Goal: Use online tool/utility: Utilize a website feature to perform a specific function

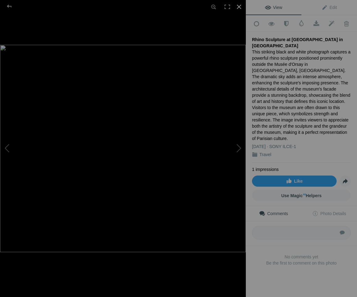
click at [238, 7] on div at bounding box center [239, 7] width 14 height 14
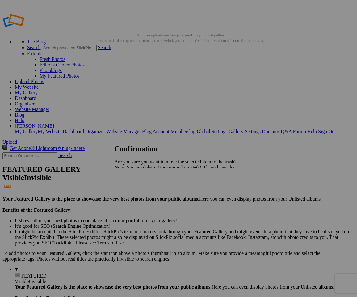
click at [135, 190] on link "Yes" at bounding box center [131, 188] width 7 height 5
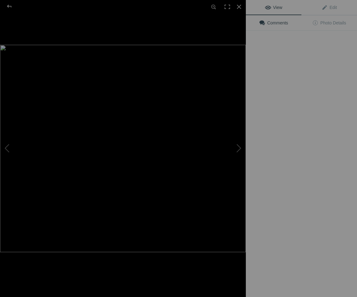
click at [184, 106] on img at bounding box center [123, 148] width 246 height 207
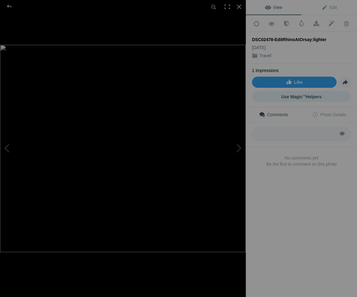
click at [303, 95] on span "Use Magic AI Helpers" at bounding box center [301, 96] width 40 height 5
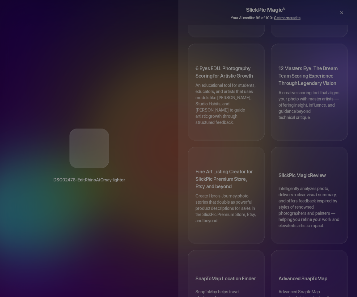
scroll to position [417, 0]
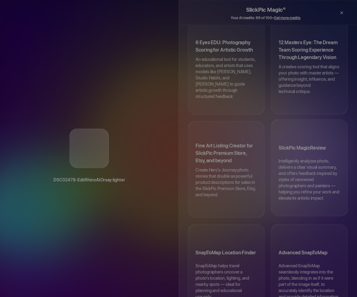
click at [299, 158] on p "Intelligently analyzes photo, delivers a clear visual summary, and offers feedb…" at bounding box center [308, 182] width 61 height 49
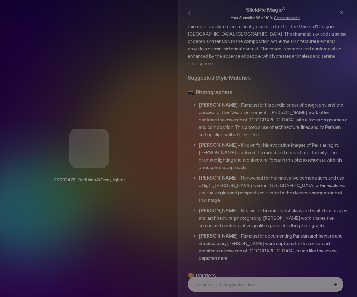
scroll to position [90, 0]
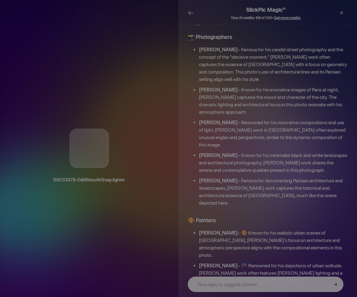
click at [278, 177] on li "[PERSON_NAME] – Famous for documenting Parisian architecture and streetscapes, …" at bounding box center [273, 193] width 149 height 33
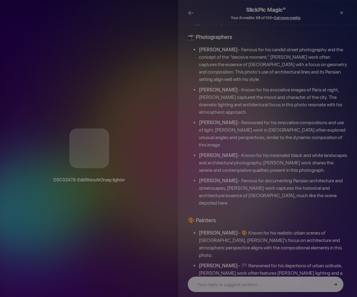
click at [205, 177] on b "[PERSON_NAME]" at bounding box center [218, 180] width 39 height 6
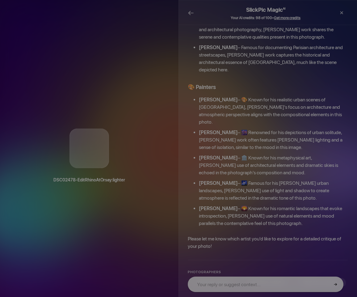
scroll to position [245, 0]
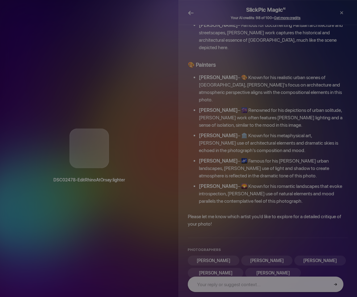
click at [193, 11] on span "←" at bounding box center [191, 12] width 6 height 9
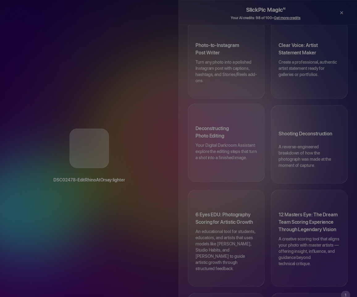
click at [229, 142] on p "Your Digital Darkroom Assistant: explore the editing steps that turn a shot int…" at bounding box center [225, 154] width 61 height 25
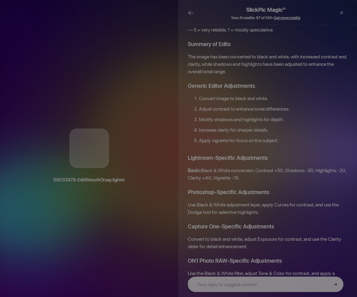
scroll to position [0, 0]
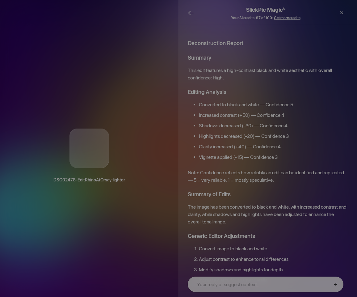
click at [190, 13] on span "←" at bounding box center [191, 12] width 6 height 9
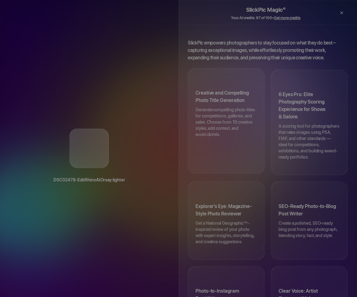
click at [221, 94] on h3 "Creative and Compelling Photo Title Generation" at bounding box center [225, 97] width 61 height 17
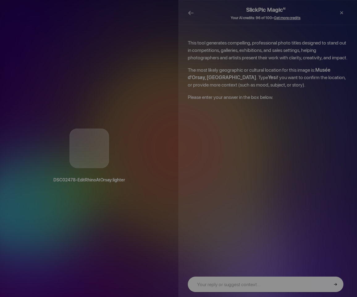
click at [264, 284] on input "text" at bounding box center [266, 283] width 156 height 15
type input "Yes"
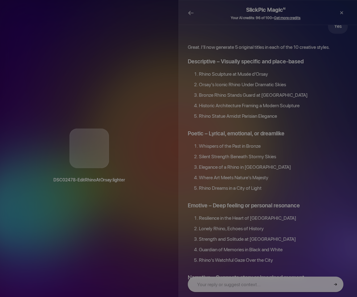
scroll to position [112, 0]
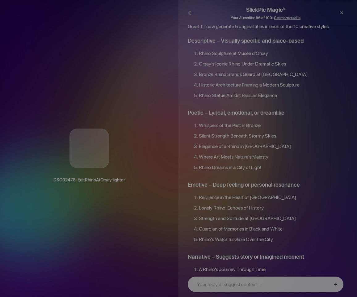
click at [203, 51] on li "Rhino Sculpture at Musée d'Orsay" at bounding box center [273, 55] width 149 height 10
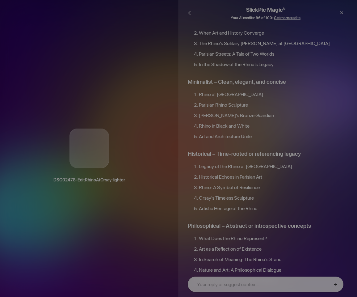
scroll to position [374, 0]
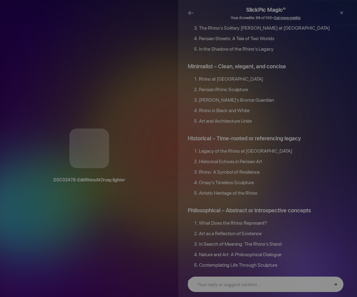
click at [311, 281] on input "text" at bounding box center [266, 283] width 156 height 15
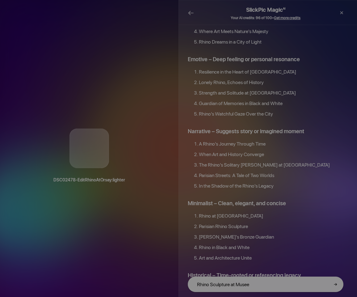
scroll to position [479, 0]
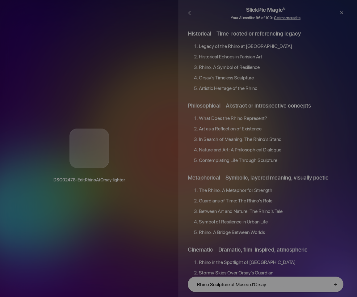
type input "Rhino Sculpture at Musee d'Orsay"
click at [336, 284] on button "→" at bounding box center [335, 284] width 10 height 10
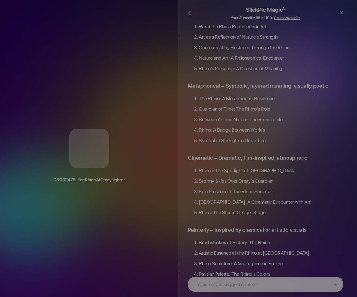
scroll to position [1381, 0]
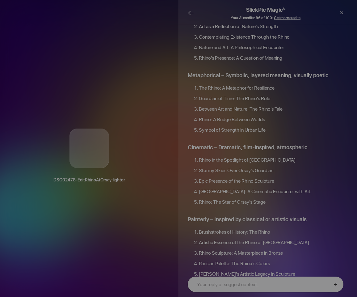
click at [293, 284] on input "text" at bounding box center [266, 283] width 156 height 15
type input "No"
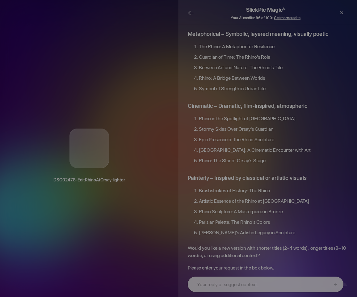
scroll to position [1430, 0]
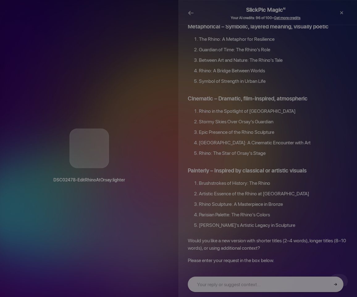
click at [123, 183] on b "DSC02478-EditRhinoAtOrsay:lighter" at bounding box center [89, 179] width 154 height 7
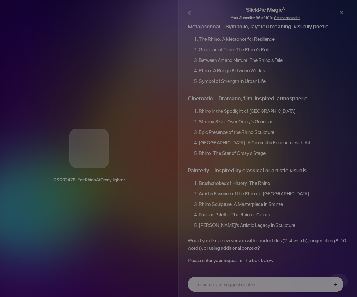
click at [192, 12] on span "←" at bounding box center [191, 12] width 6 height 9
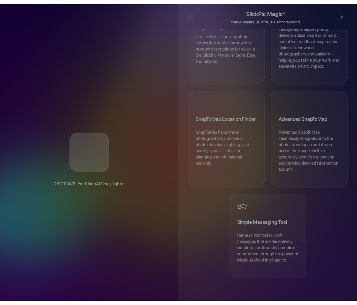
scroll to position [417, 0]
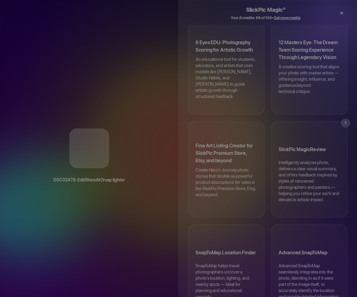
click at [341, 11] on div "×" at bounding box center [341, 13] width 19 height 12
